Goal: Navigation & Orientation: Find specific page/section

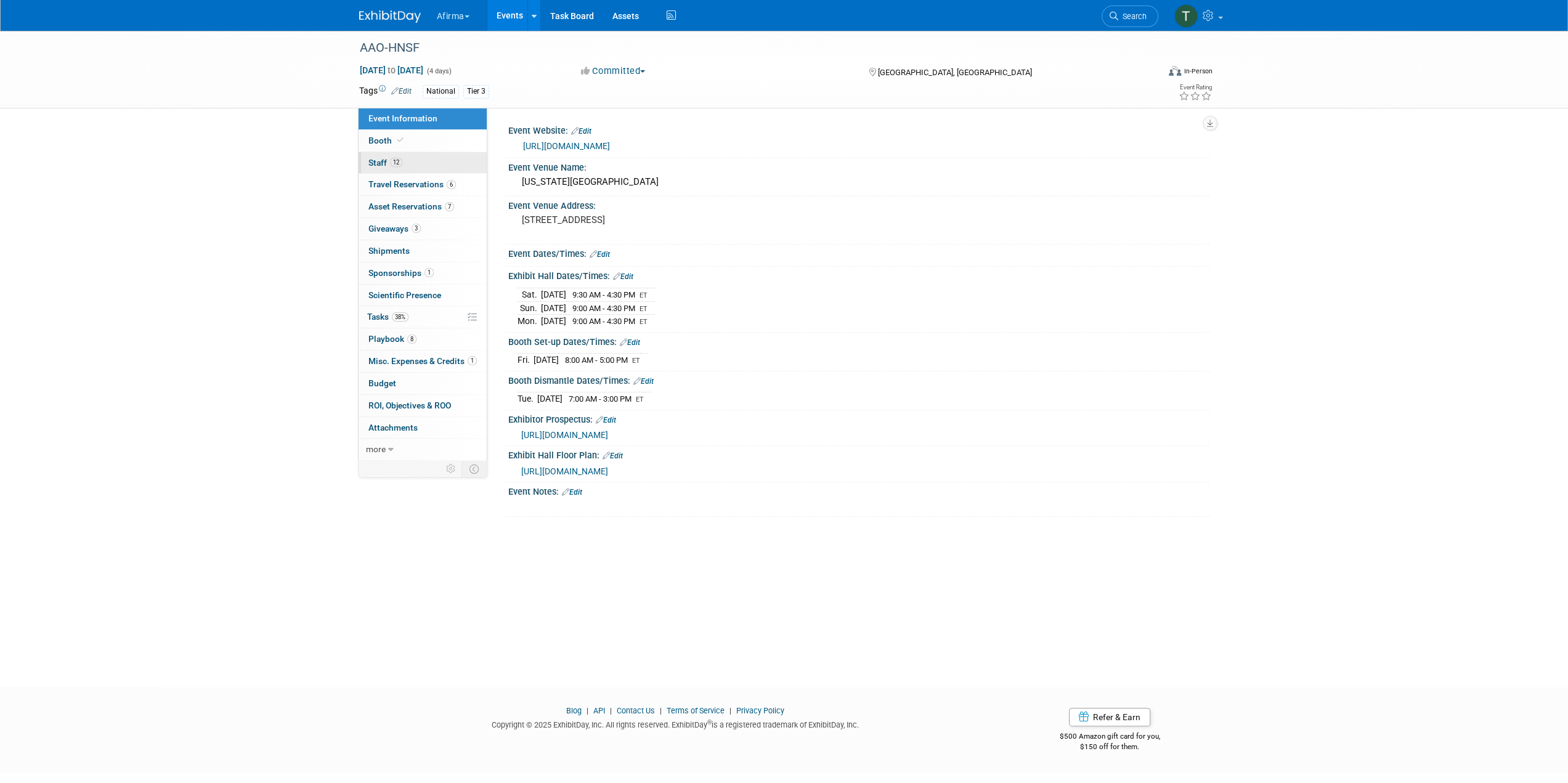
click at [421, 156] on link "12 Staff 12" at bounding box center [423, 163] width 128 height 21
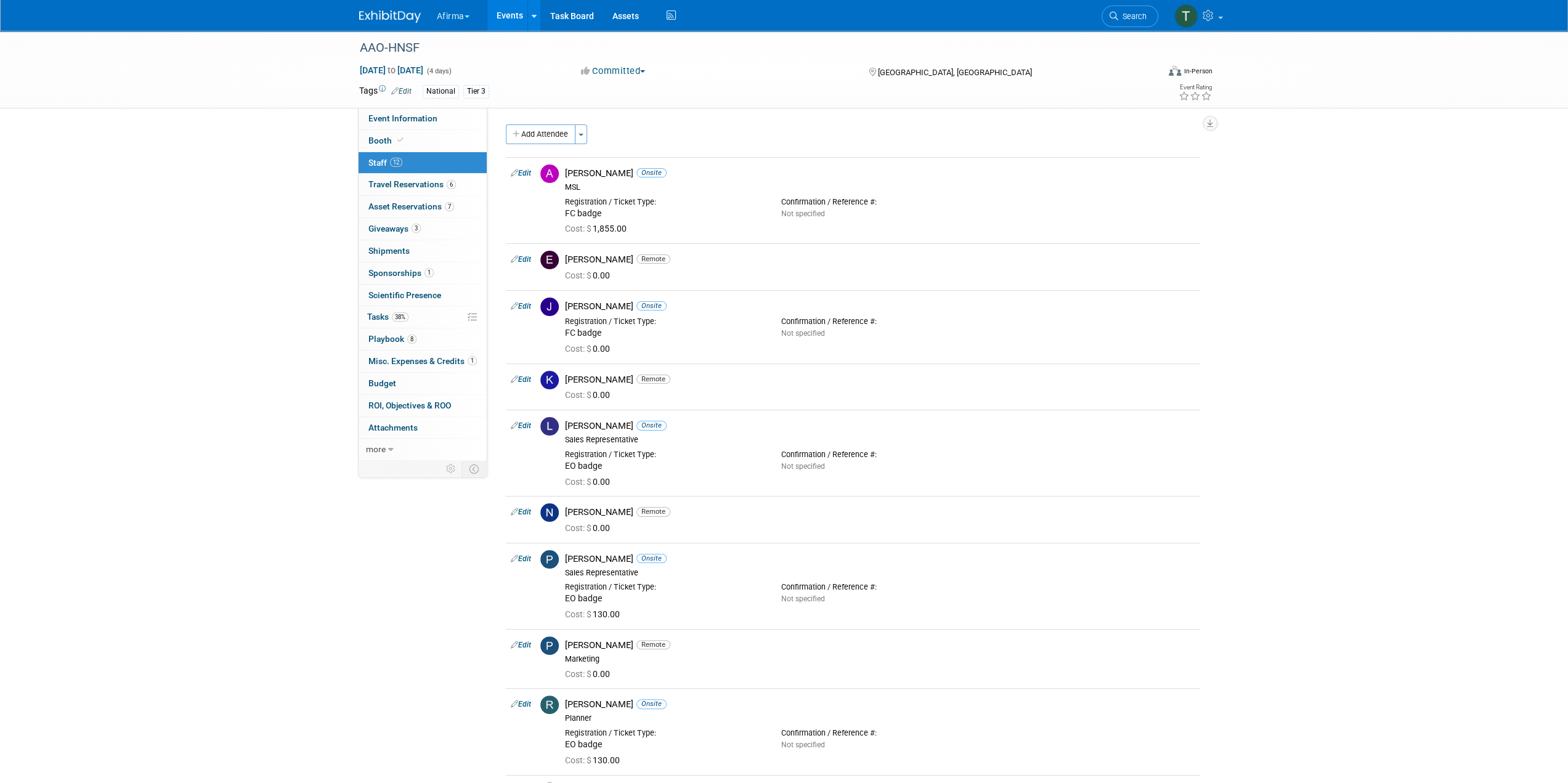
click at [263, 473] on div "AAO-HNSF Oct 11, 2025 to Oct 14, 2025 (4 days) Oct 11, 2025 to Oct 14, 2025 Com…" at bounding box center [784, 518] width 1568 height 974
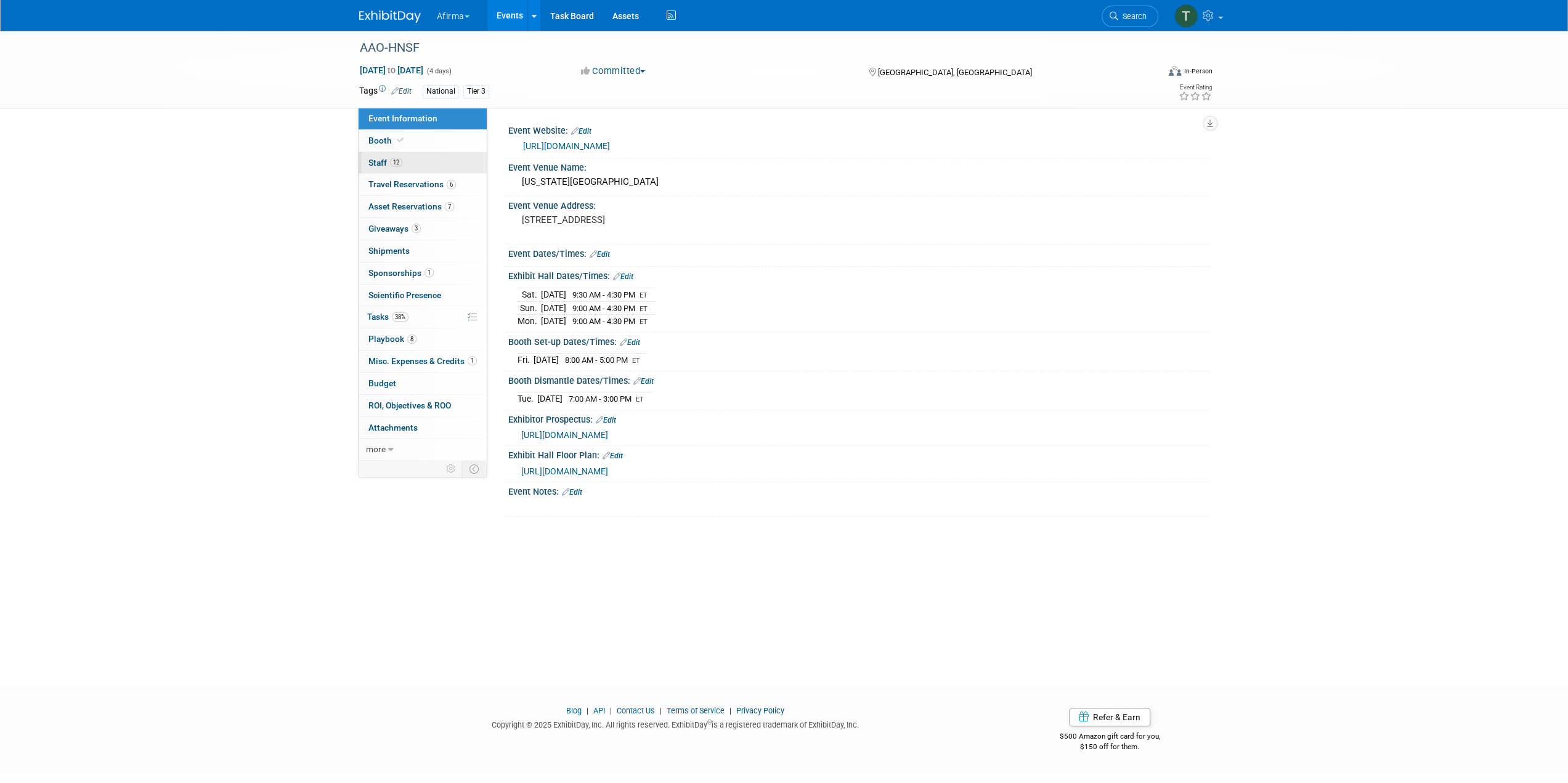
click at [435, 161] on link "12 Staff 12" at bounding box center [423, 163] width 128 height 21
click at [436, 260] on link "0 Shipments 0" at bounding box center [423, 251] width 128 height 21
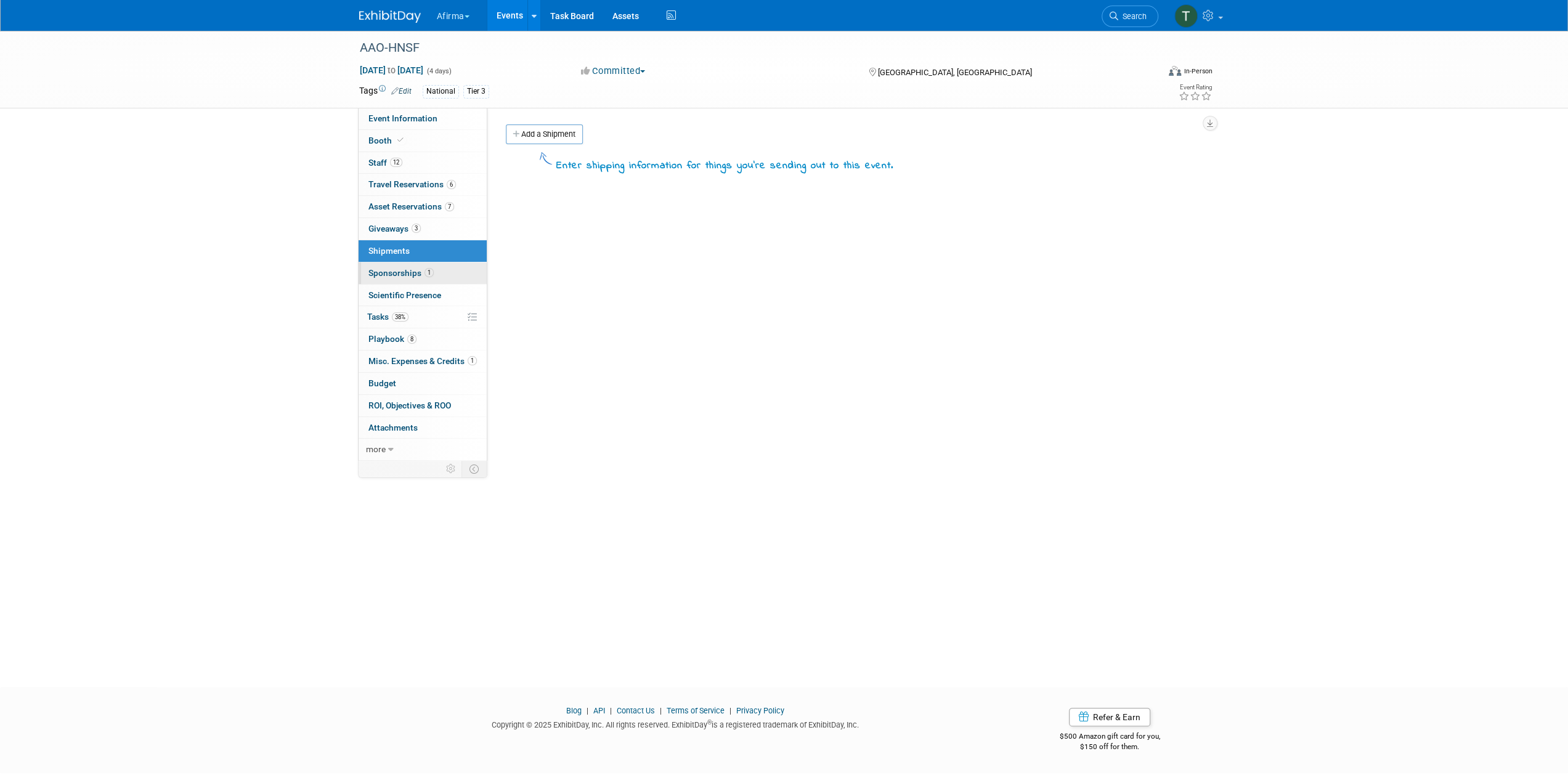
click at [460, 277] on link "1 Sponsorships 1" at bounding box center [423, 273] width 128 height 21
